Goal: Transaction & Acquisition: Download file/media

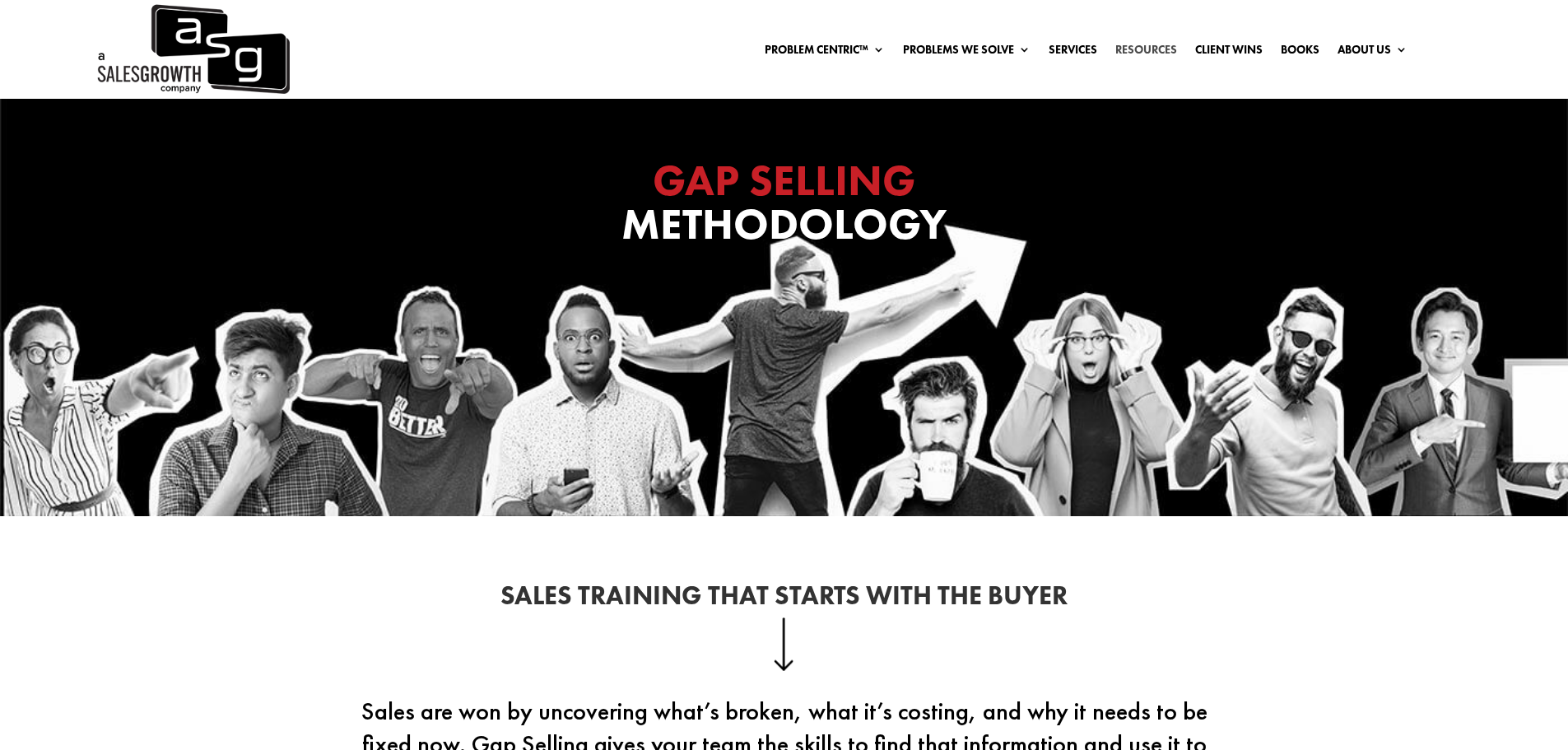
click at [1120, 49] on link "Resources" at bounding box center [1146, 52] width 62 height 18
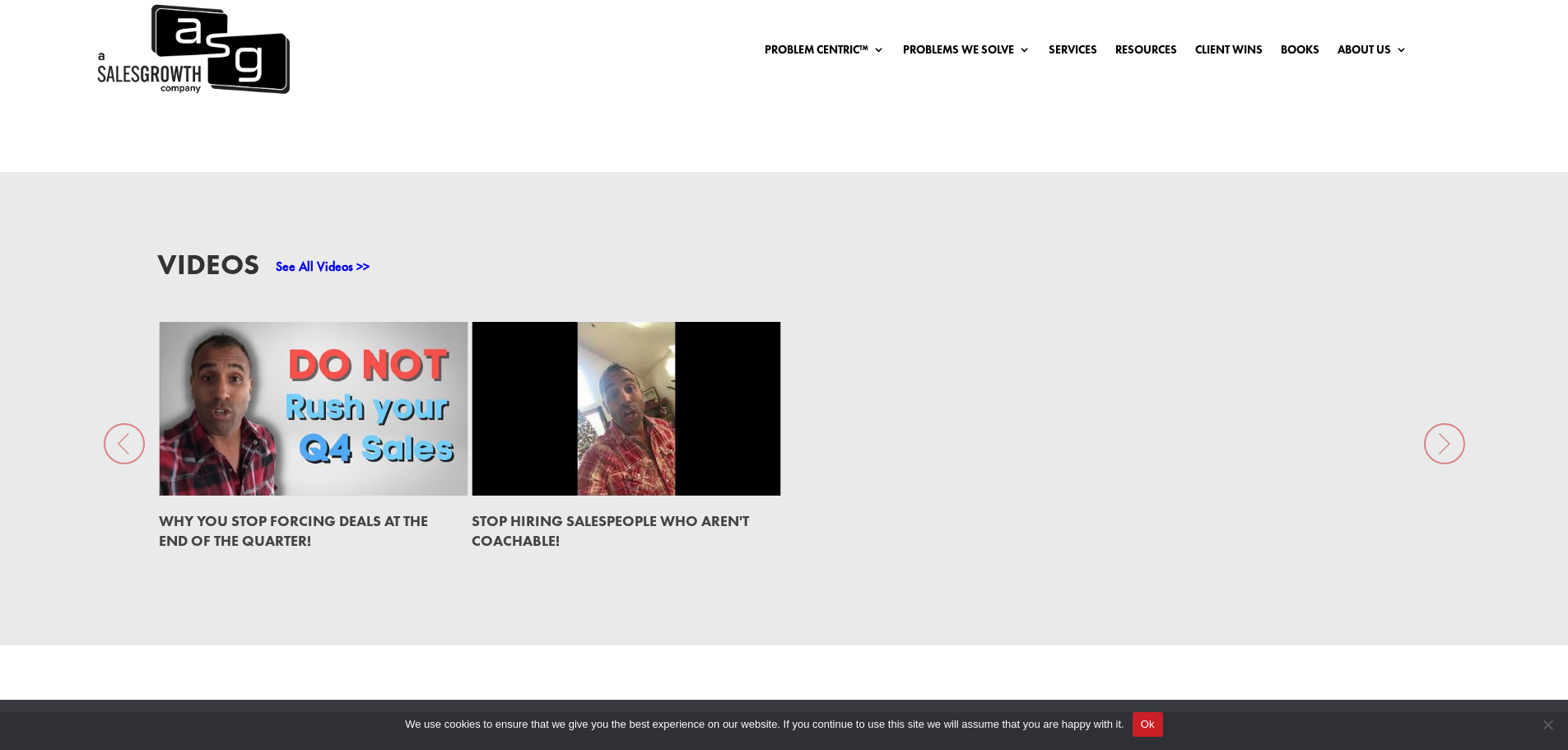
scroll to position [2201, 0]
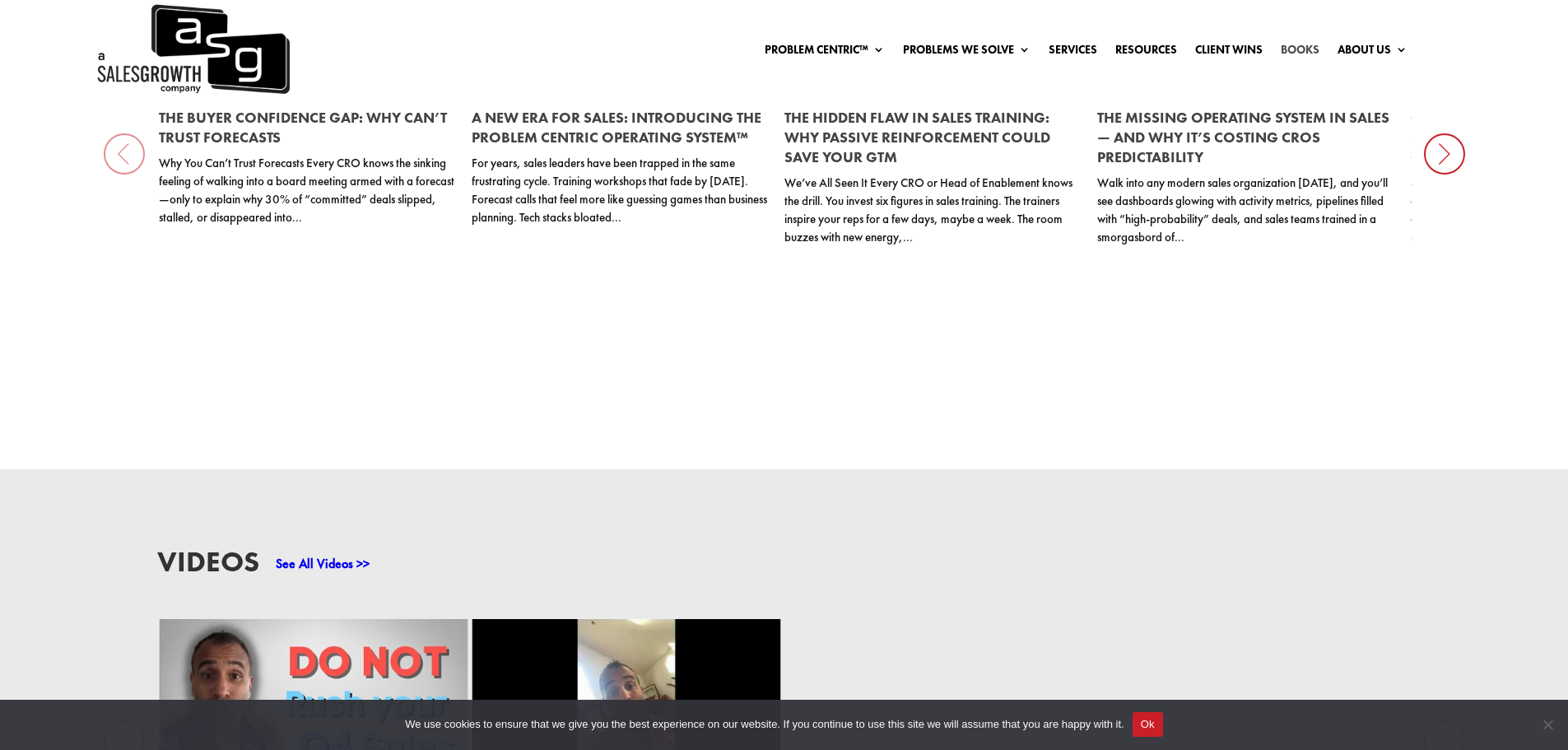
click at [1306, 54] on link "Books" at bounding box center [1299, 52] width 38 height 18
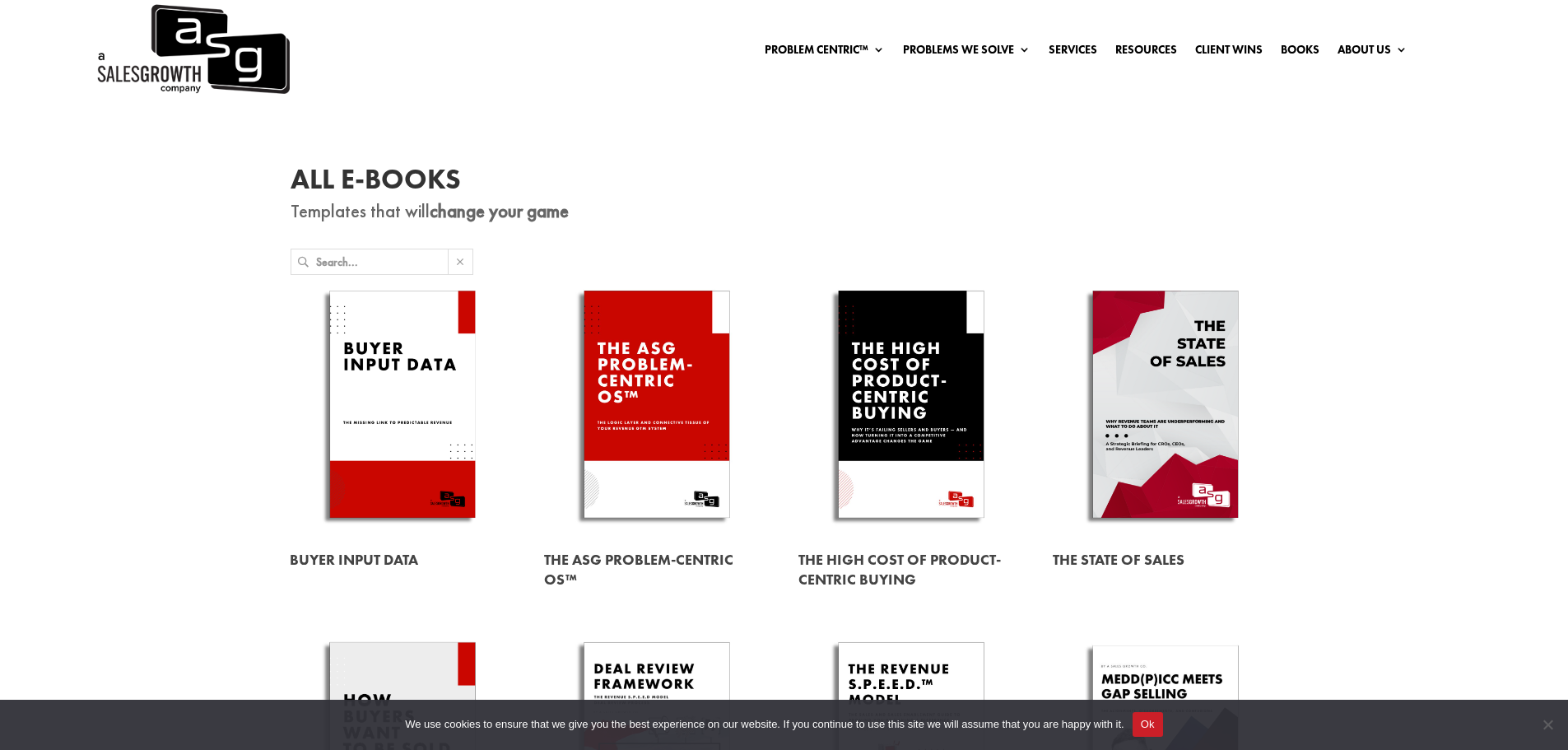
click at [598, 442] on link at bounding box center [657, 408] width 225 height 257
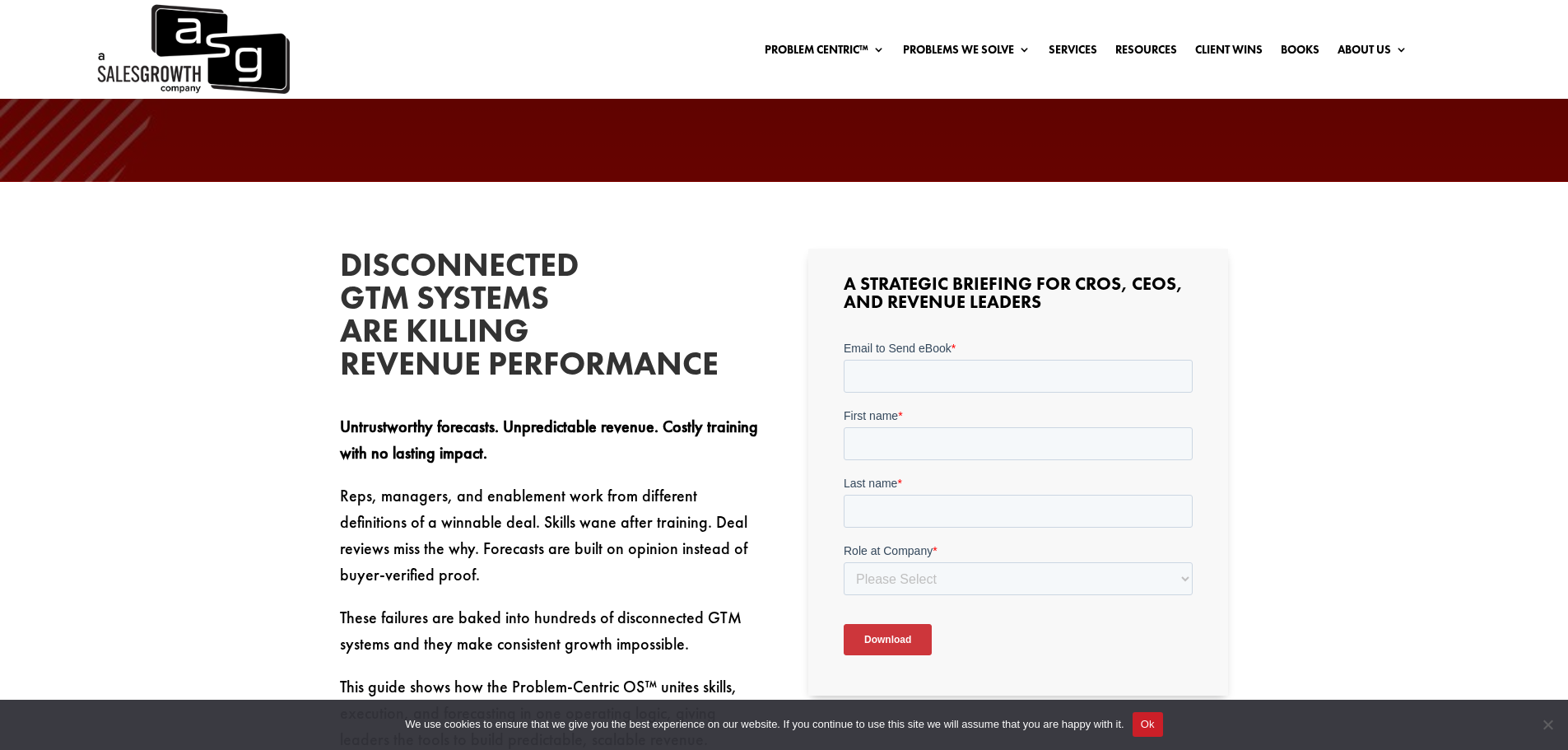
scroll to position [392, 0]
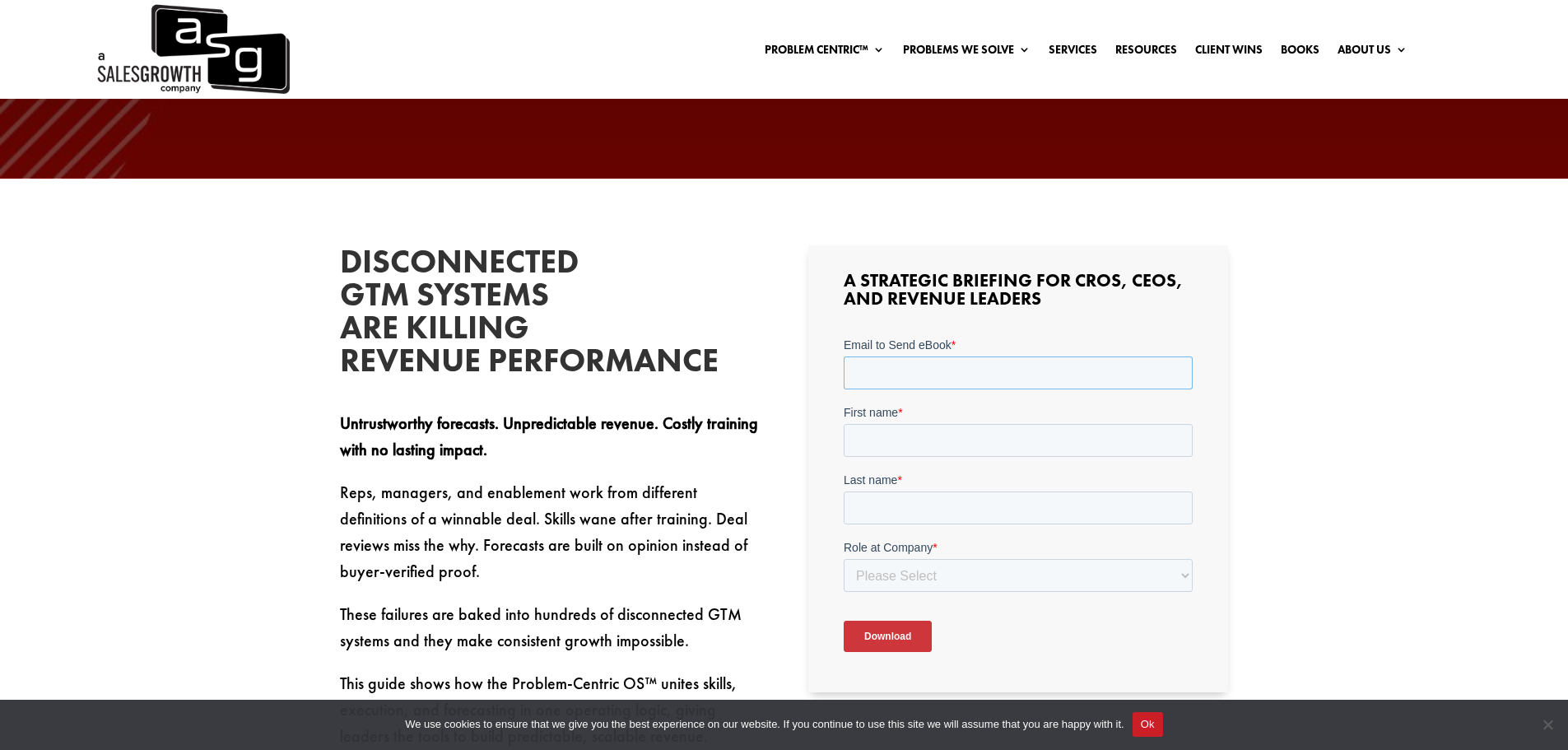
click at [935, 386] on input "Email to Send eBook *" at bounding box center [1018, 373] width 349 height 33
type input "howard.wong@linxio.com"
type input "Howard"
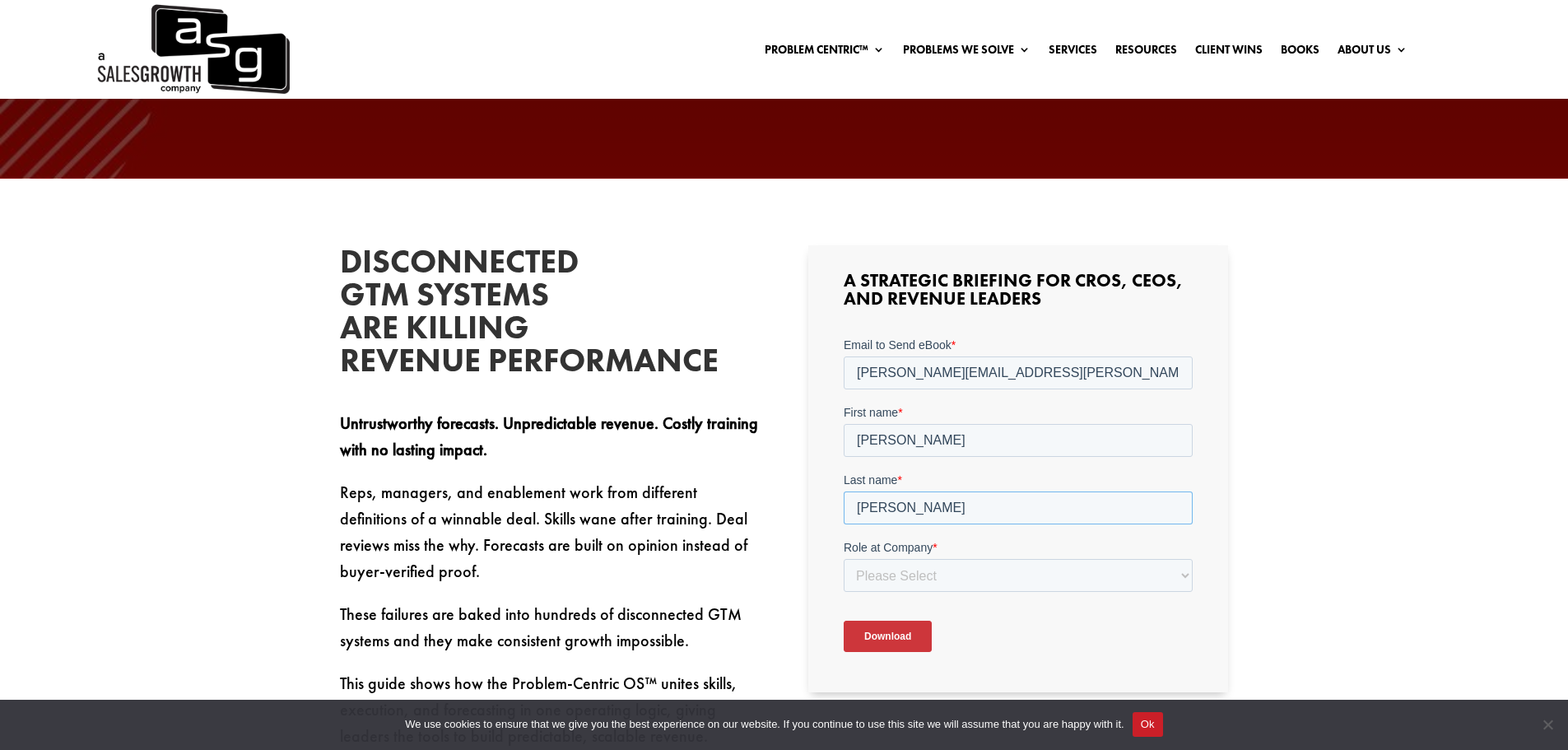
type input "Wong"
click at [978, 572] on select "Please Select C-Level (CRO, CSO, etc) Senior Leadership (VP of Sales, VP of Ena…" at bounding box center [1018, 575] width 349 height 33
select select "Director/Manager (Sales Director, Regional Sales Manager, etc)"
click at [844, 559] on select "Please Select C-Level (CRO, CSO, etc) Senior Leadership (VP of Sales, VP of Ena…" at bounding box center [1018, 575] width 349 height 33
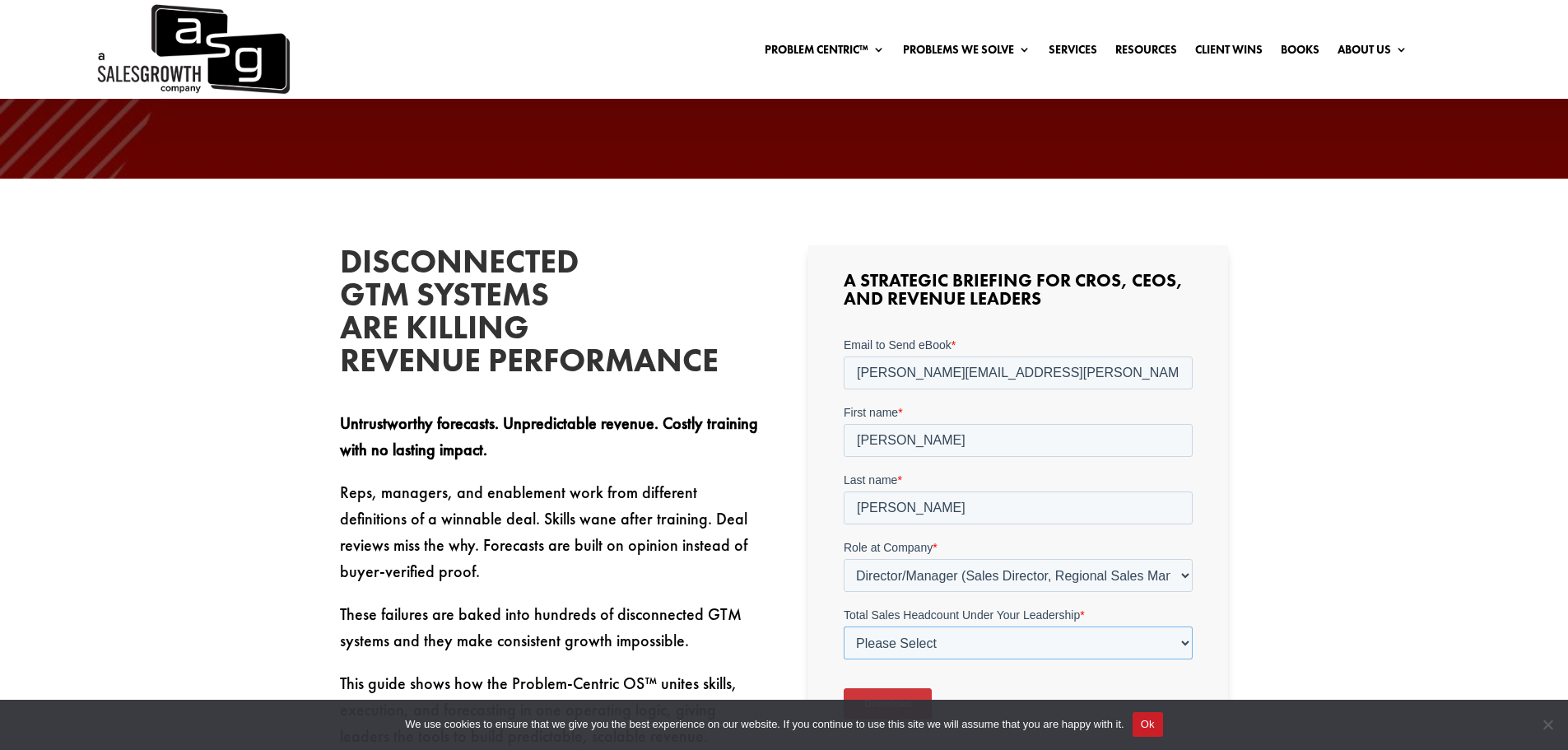
click at [915, 644] on select "Please Select Just Me 1-9 10-19 20-49 50-99 100+" at bounding box center [1018, 643] width 349 height 33
click at [844, 627] on select "Please Select Just Me 1-9 10-19 20-49 50-99 100+" at bounding box center [1018, 643] width 349 height 33
click at [968, 634] on select "Please Select Just Me 1-9 10-19 20-49 50-99 100+" at bounding box center [1018, 643] width 349 height 33
select select "1-9"
click at [844, 627] on select "Please Select Just Me 1-9 10-19 20-49 50-99 100+" at bounding box center [1018, 643] width 349 height 33
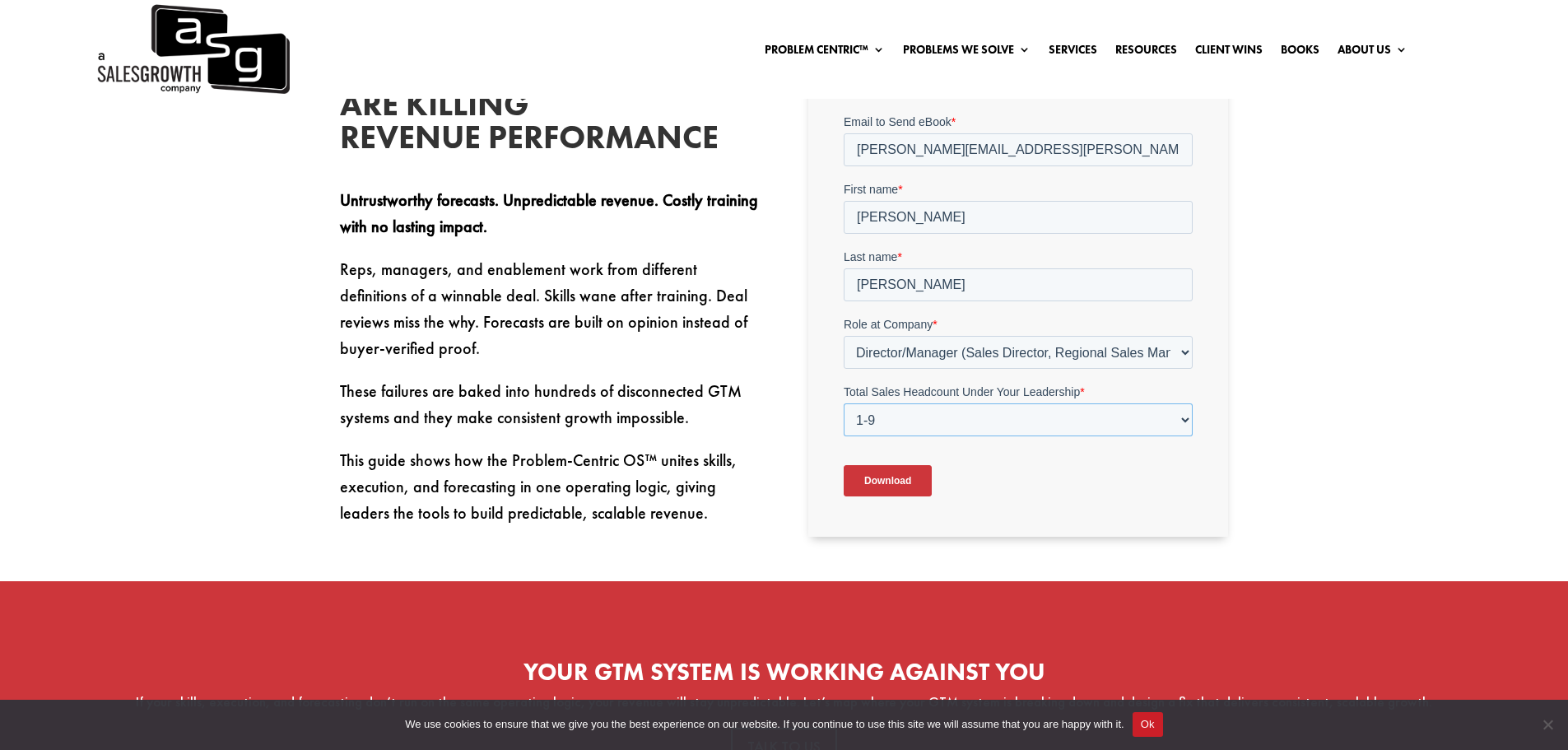
scroll to position [638, 0]
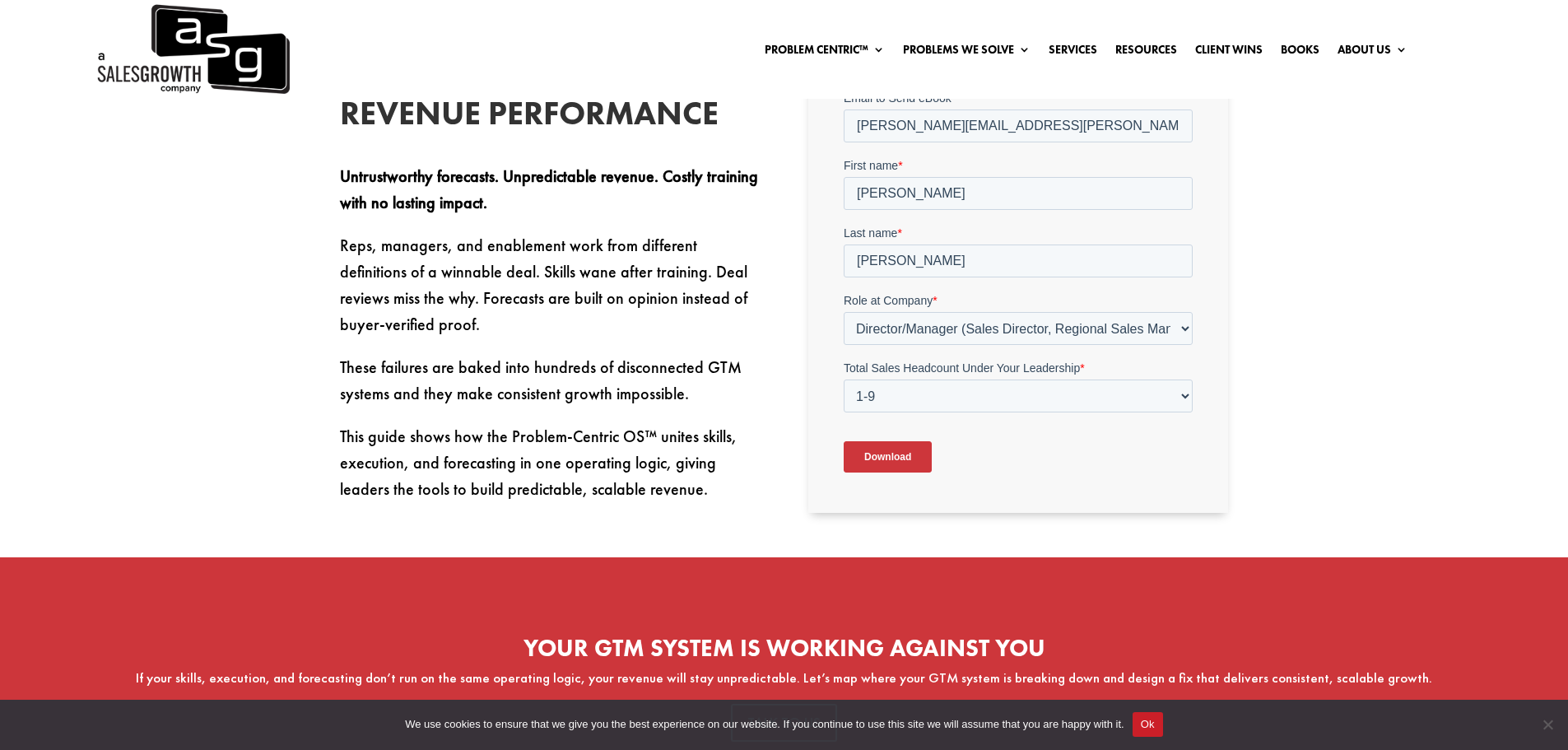
click at [921, 467] on input "Download" at bounding box center [888, 457] width 88 height 31
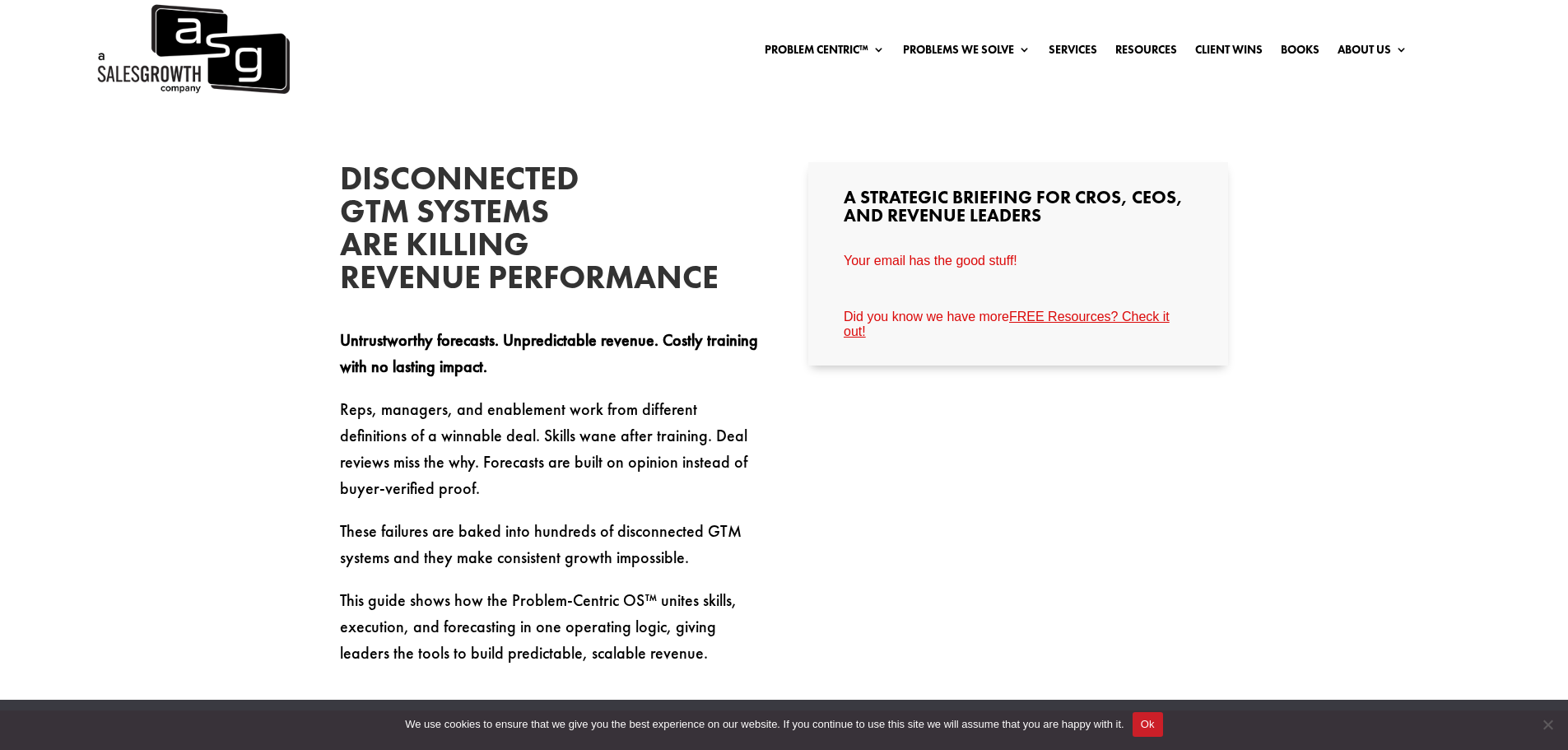
scroll to position [392, 0]
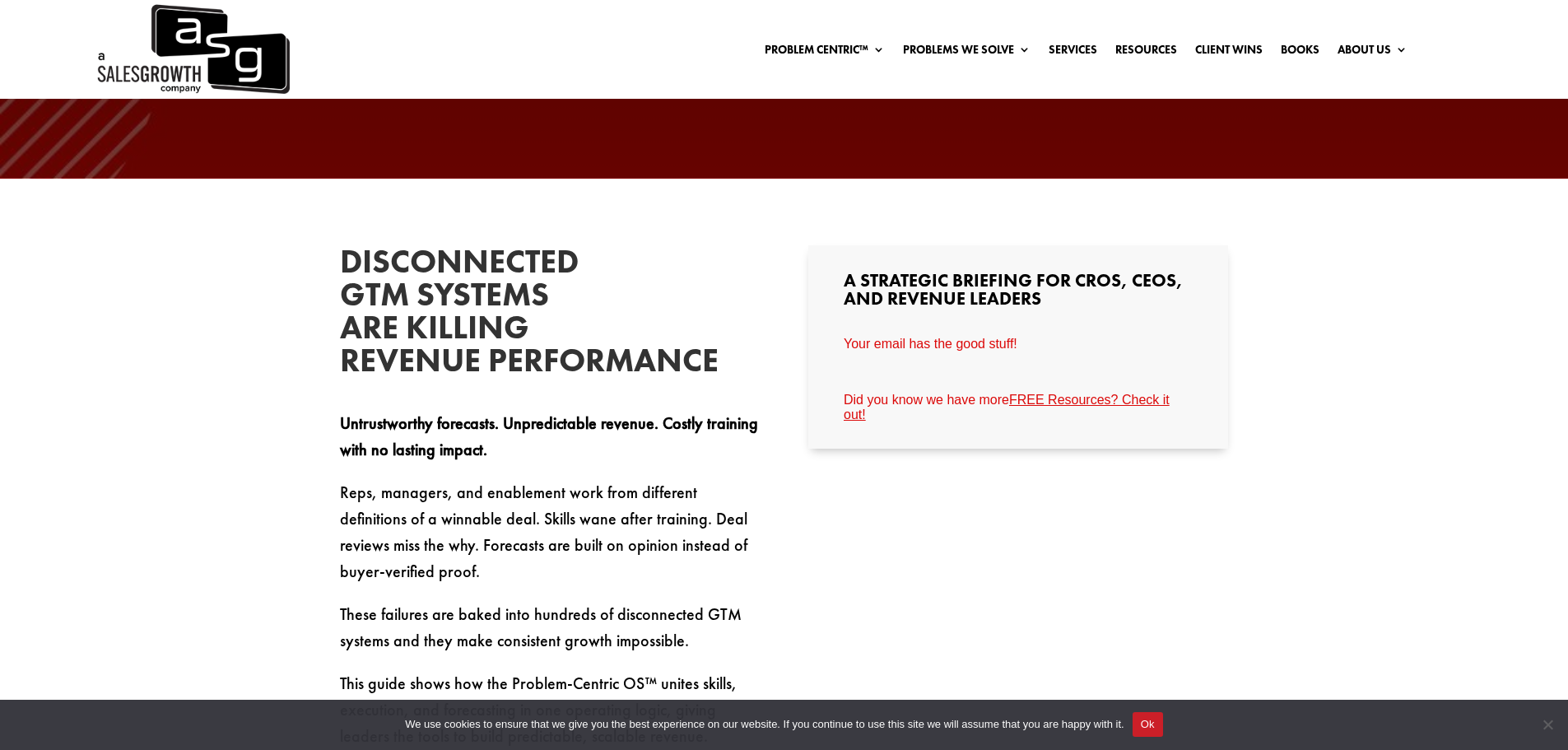
click at [991, 345] on span "Your email has the good stuff!" at bounding box center [931, 344] width 174 height 14
